Goal: Transaction & Acquisition: Purchase product/service

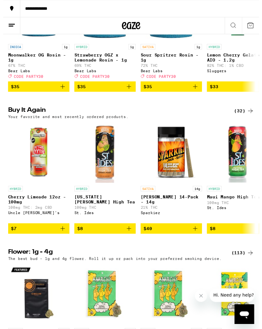
scroll to position [576, 0]
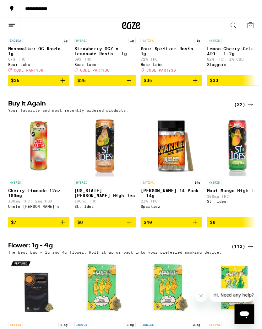
click at [169, 232] on span "$40" at bounding box center [172, 228] width 57 height 8
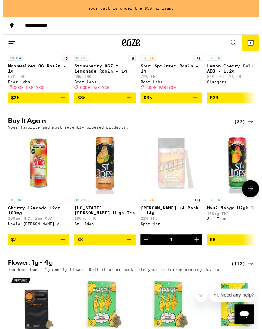
scroll to position [576, 0]
click at [24, 186] on img "Open page for Cherry Limeade 12oz - 100mg from Uncle Arnie's" at bounding box center [36, 167] width 63 height 63
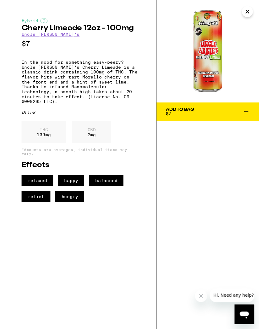
click at [213, 113] on span "Add To Bag $7" at bounding box center [209, 114] width 86 height 9
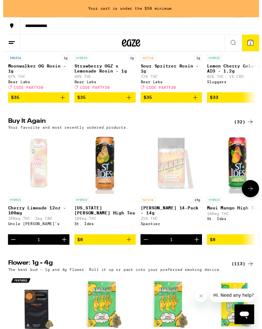
click at [57, 250] on button "Increment" at bounding box center [62, 245] width 11 height 11
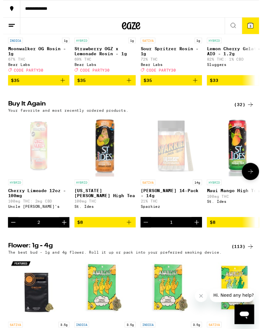
click at [60, 231] on icon "Increment" at bounding box center [63, 228] width 8 height 8
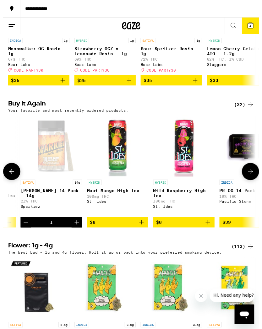
scroll to position [0, 122]
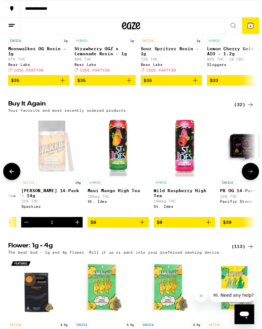
click at [135, 231] on span "$8" at bounding box center [117, 228] width 57 height 8
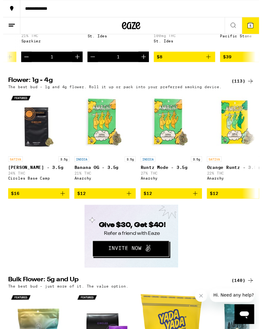
scroll to position [746, 0]
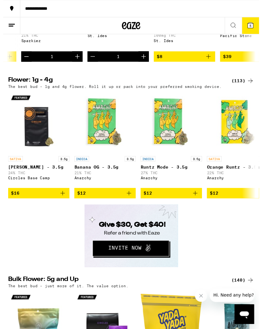
click at [251, 27] on icon at bounding box center [253, 26] width 6 height 6
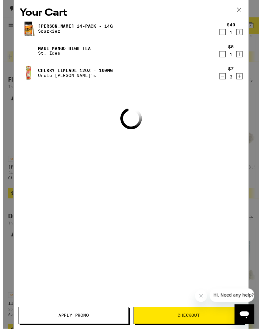
scroll to position [746, 0]
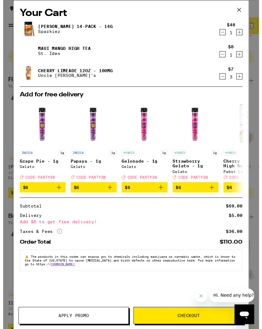
click at [207, 264] on div "⚠️ The products in this order can expose you to chemicals including marijuana o…" at bounding box center [131, 267] width 228 height 22
click at [242, 9] on icon at bounding box center [241, 9] width 9 height 9
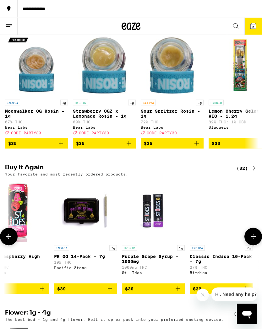
scroll to position [0, 291]
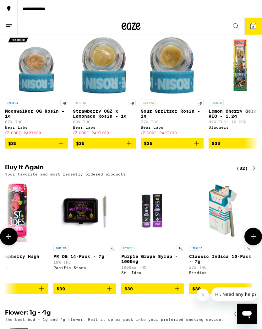
click at [93, 293] on span "$39" at bounding box center [85, 289] width 57 height 8
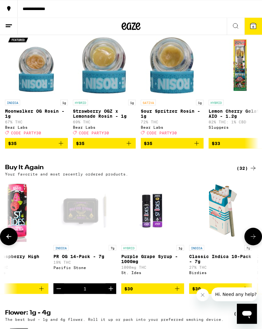
scroll to position [515, 0]
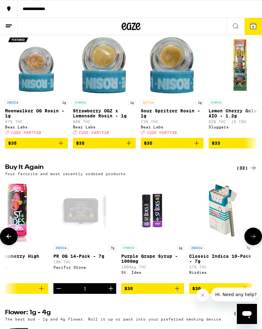
click at [253, 28] on span "6" at bounding box center [253, 27] width 2 height 4
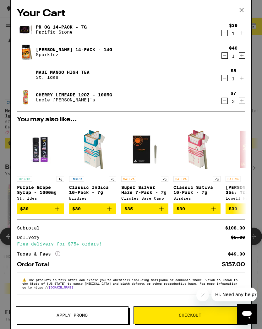
click at [144, 211] on span "$35" at bounding box center [144, 209] width 41 height 8
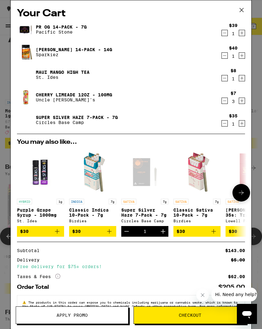
click at [186, 317] on span "Checkout" at bounding box center [190, 315] width 23 height 4
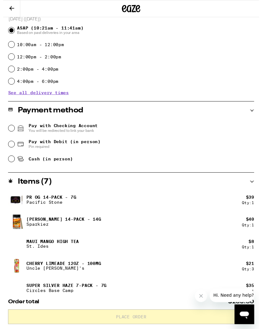
scroll to position [173, 0]
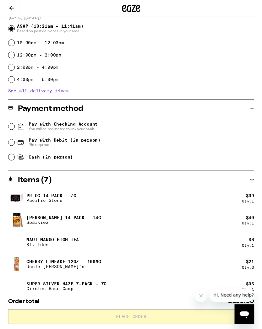
click at [10, 163] on input "Cash (in person)" at bounding box center [8, 161] width 6 height 6
radio input "true"
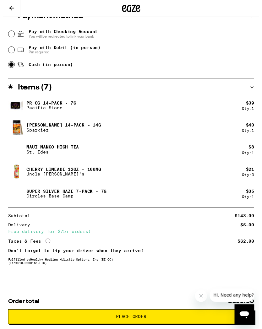
scroll to position [273, 0]
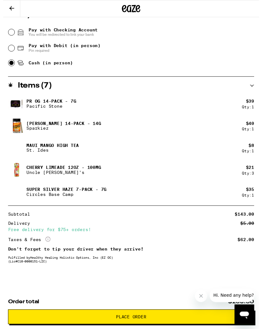
click at [131, 326] on span "Place Order" at bounding box center [131, 324] width 31 height 4
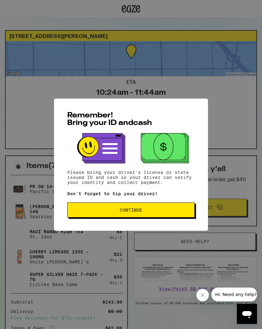
click at [132, 211] on span "Continue" at bounding box center [131, 210] width 23 height 4
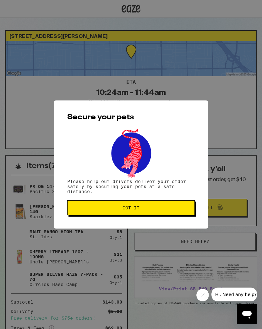
click at [133, 208] on span "Got it" at bounding box center [130, 208] width 17 height 4
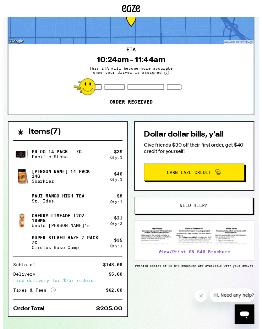
scroll to position [46, 0]
